Goal: Complete application form

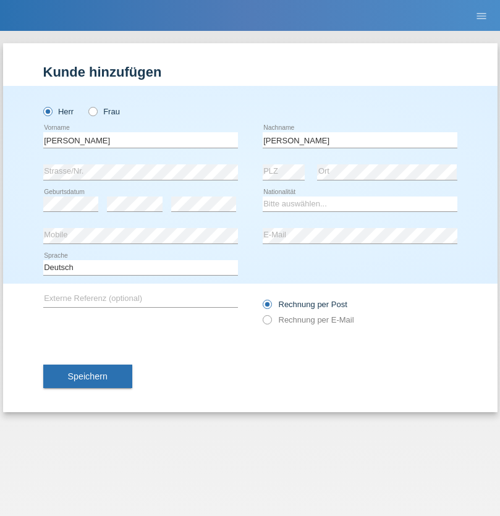
type input "[PERSON_NAME]"
select select "CH"
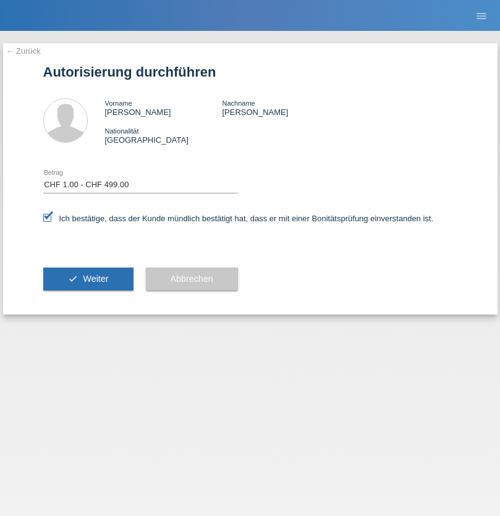
select select "1"
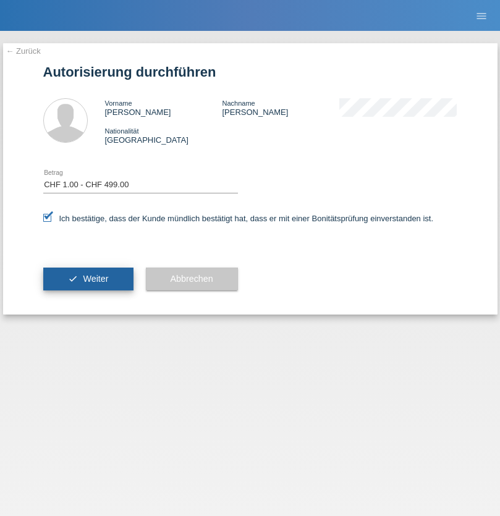
click at [88, 278] on span "Weiter" at bounding box center [95, 279] width 25 height 10
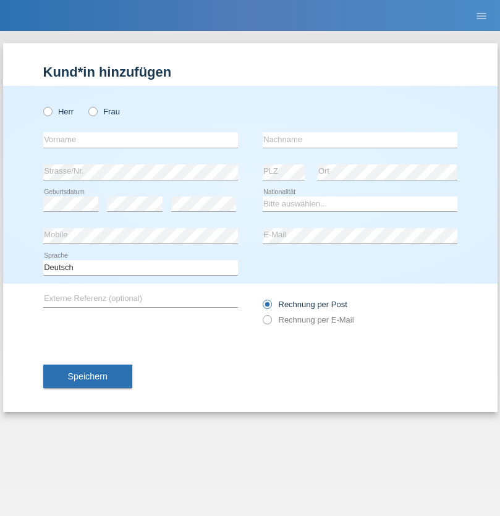
radio input "true"
click at [140, 140] on input "text" at bounding box center [140, 139] width 195 height 15
type input "Eva"
click at [359, 140] on input "text" at bounding box center [359, 139] width 195 height 15
type input "Ebner"
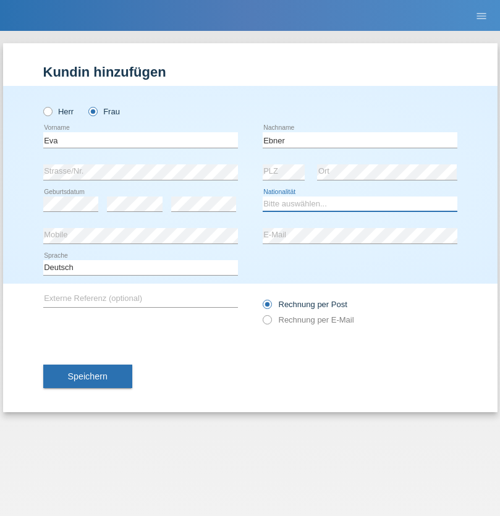
select select "AT"
select select "C"
select select "09"
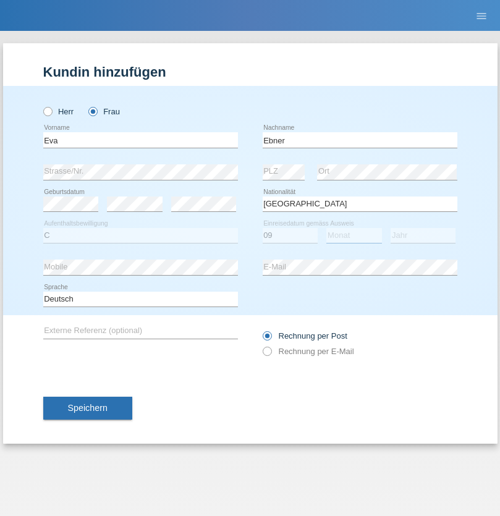
select select "09"
select select "2021"
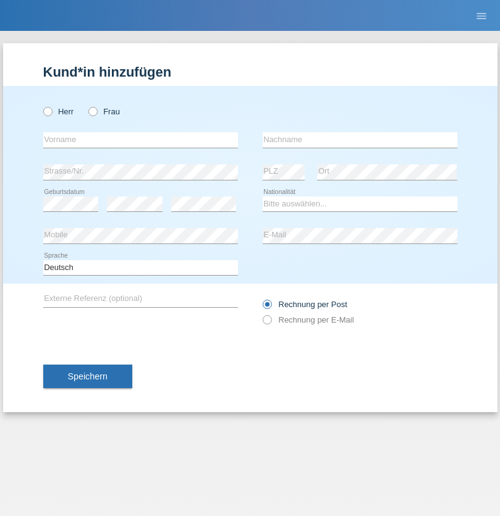
radio input "true"
click at [140, 140] on input "text" at bounding box center [140, 139] width 195 height 15
type input "Jason"
click at [359, 140] on input "text" at bounding box center [359, 139] width 195 height 15
type input "Bierend"
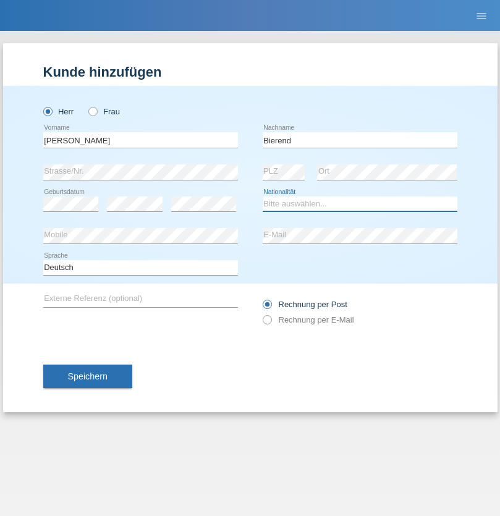
select select "DE"
select select "C"
select select "01"
select select "10"
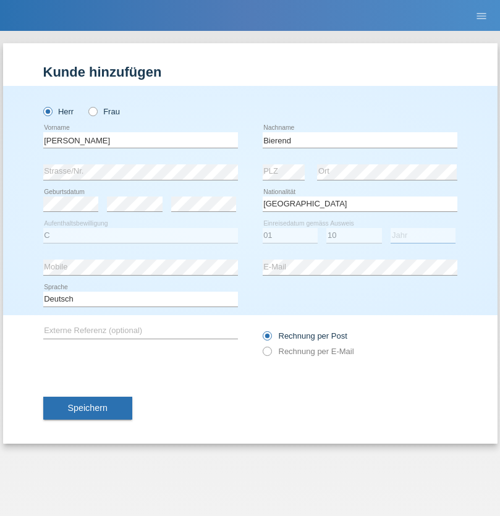
select select "2021"
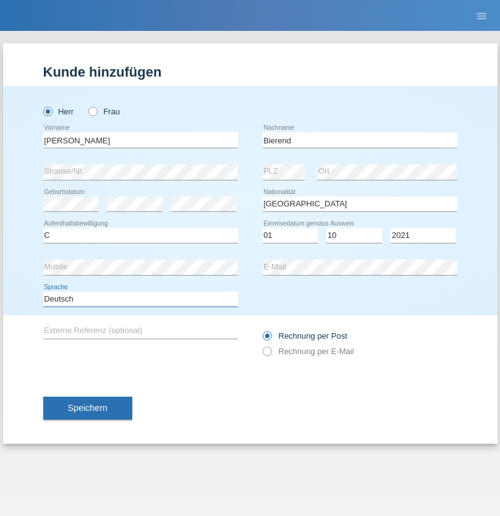
select select "en"
